Goal: Navigation & Orientation: Find specific page/section

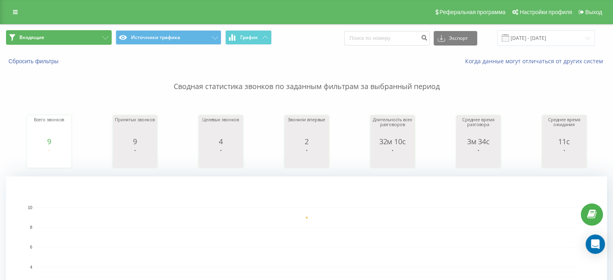
click at [81, 42] on button "Входящие" at bounding box center [59, 37] width 106 height 15
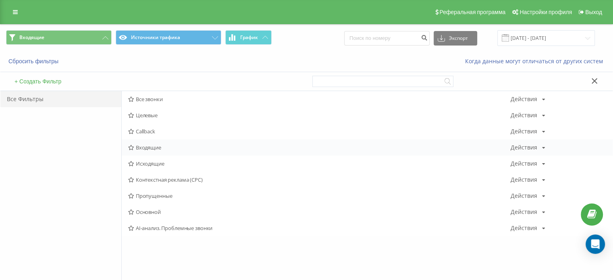
click at [158, 147] on span "Входящие" at bounding box center [319, 148] width 383 height 6
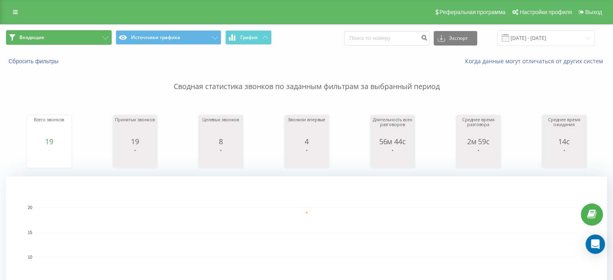
click at [66, 33] on button "Входящие" at bounding box center [59, 37] width 106 height 15
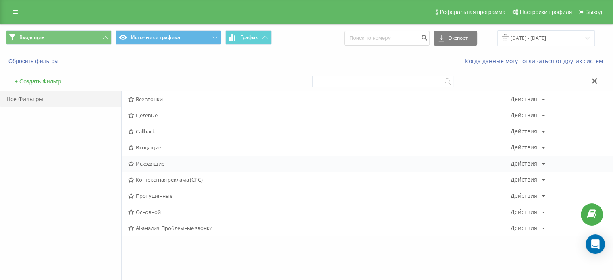
click at [157, 166] on span "Исходящие" at bounding box center [319, 164] width 383 height 6
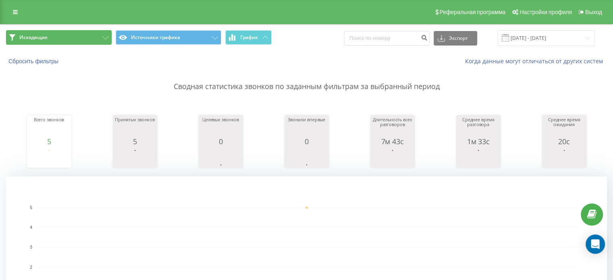
click at [89, 37] on button "Исходящие" at bounding box center [59, 37] width 106 height 15
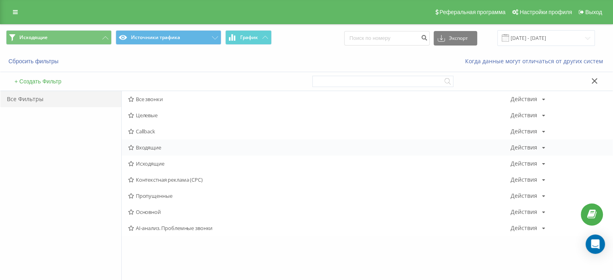
click at [156, 147] on span "Входящие" at bounding box center [319, 148] width 383 height 6
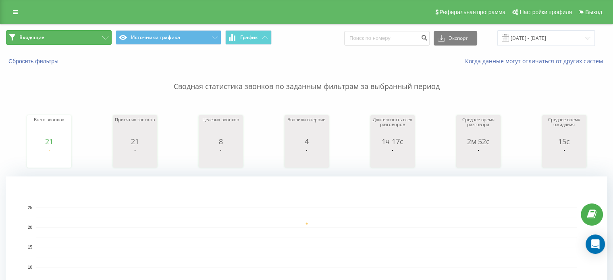
click at [90, 32] on button "Входящие" at bounding box center [59, 37] width 106 height 15
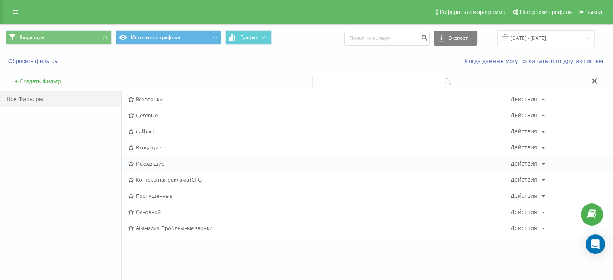
click at [161, 165] on span "Исходящие" at bounding box center [319, 164] width 383 height 6
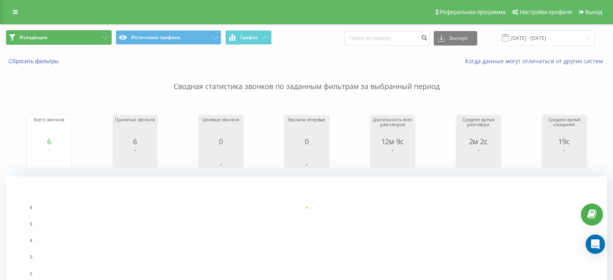
click at [69, 36] on button "Исходящие" at bounding box center [59, 37] width 106 height 15
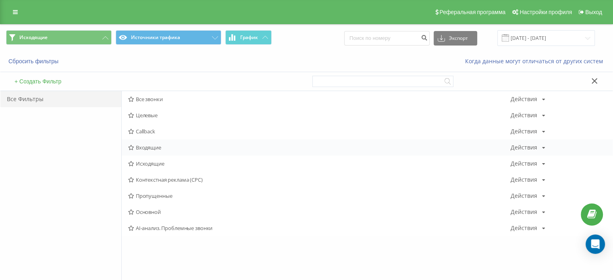
click at [149, 149] on span "Входящие" at bounding box center [319, 148] width 383 height 6
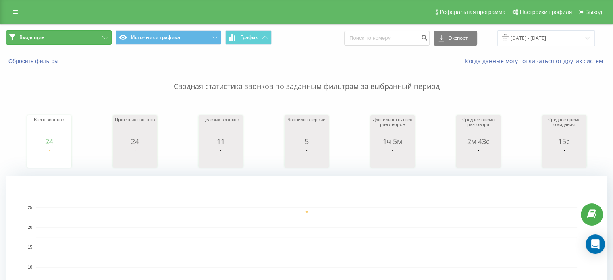
click at [63, 37] on button "Входящие" at bounding box center [59, 37] width 106 height 15
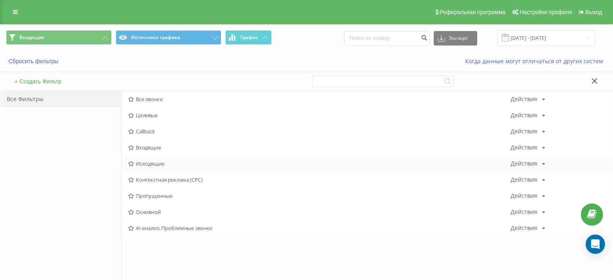
click at [149, 163] on span "Исходящие" at bounding box center [319, 164] width 383 height 6
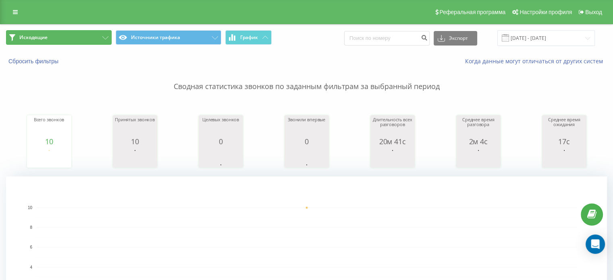
click at [76, 37] on button "Исходящие" at bounding box center [59, 37] width 106 height 15
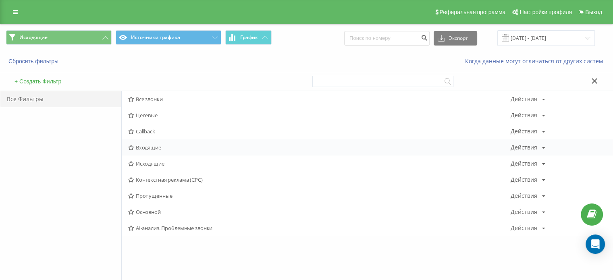
click at [159, 145] on span "Входящие" at bounding box center [319, 148] width 383 height 6
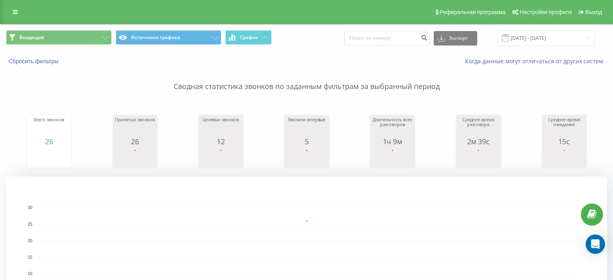
click at [68, 46] on span "Входящие Источники трафика График" at bounding box center [153, 38] width 295 height 16
click at [73, 40] on button "Входящие" at bounding box center [59, 37] width 106 height 15
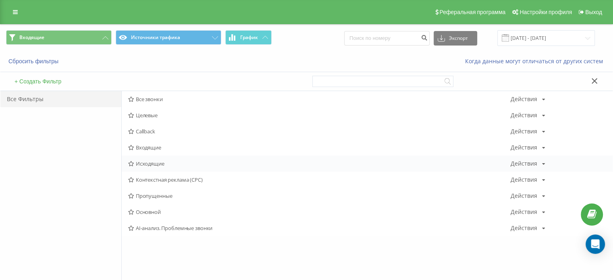
click at [156, 162] on span "Исходящие" at bounding box center [319, 164] width 383 height 6
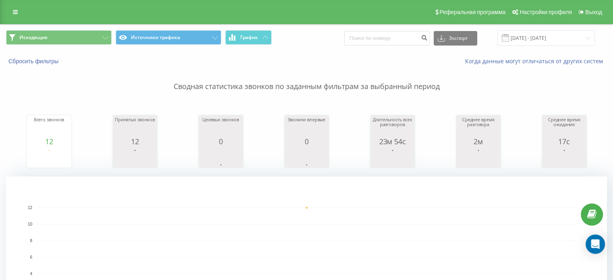
click at [393, 195] on rect "A chart." at bounding box center [306, 257] width 601 height 161
click at [92, 37] on button "Исходящие" at bounding box center [59, 37] width 106 height 15
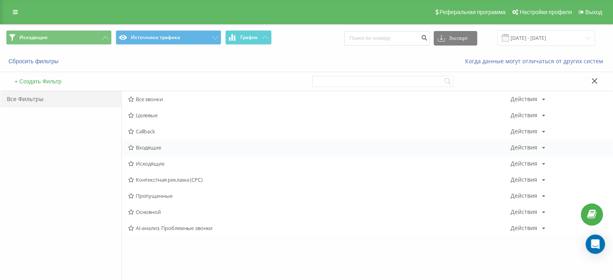
click at [152, 150] on span "Входящие" at bounding box center [319, 148] width 383 height 6
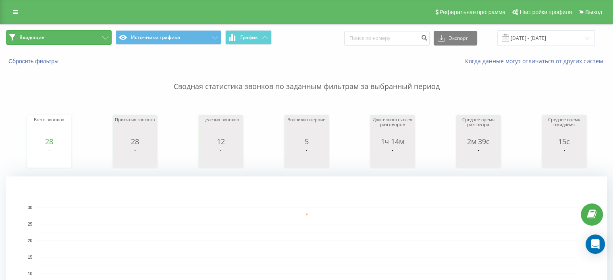
click at [76, 38] on button "Входящие" at bounding box center [59, 37] width 106 height 15
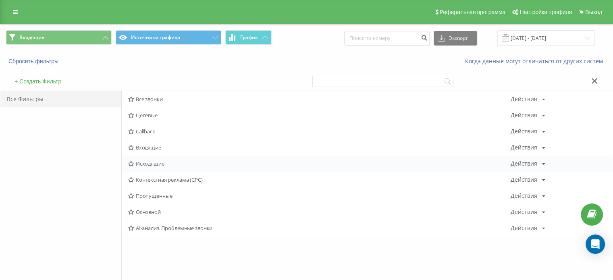
click at [168, 161] on span "Исходящие" at bounding box center [319, 164] width 383 height 6
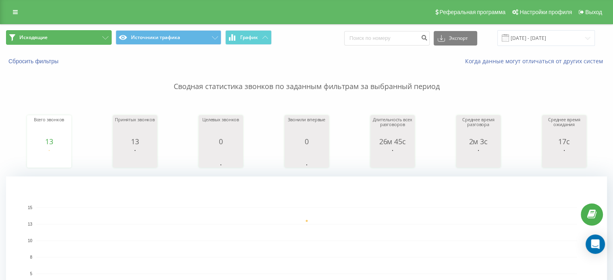
click at [97, 32] on button "Исходящие" at bounding box center [59, 37] width 106 height 15
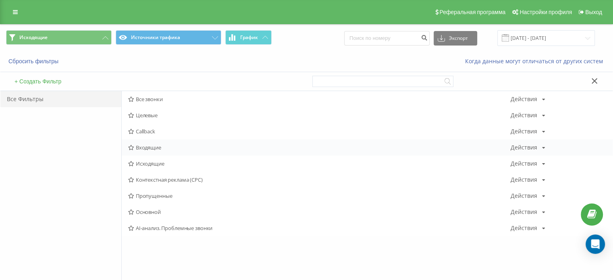
click at [167, 151] on div "Входящие Действия Редактировать Копировать Удалить По умолчанию Поделиться" at bounding box center [367, 148] width 491 height 16
click at [151, 147] on span "Входящие" at bounding box center [319, 148] width 383 height 6
